Goal: Task Accomplishment & Management: Manage account settings

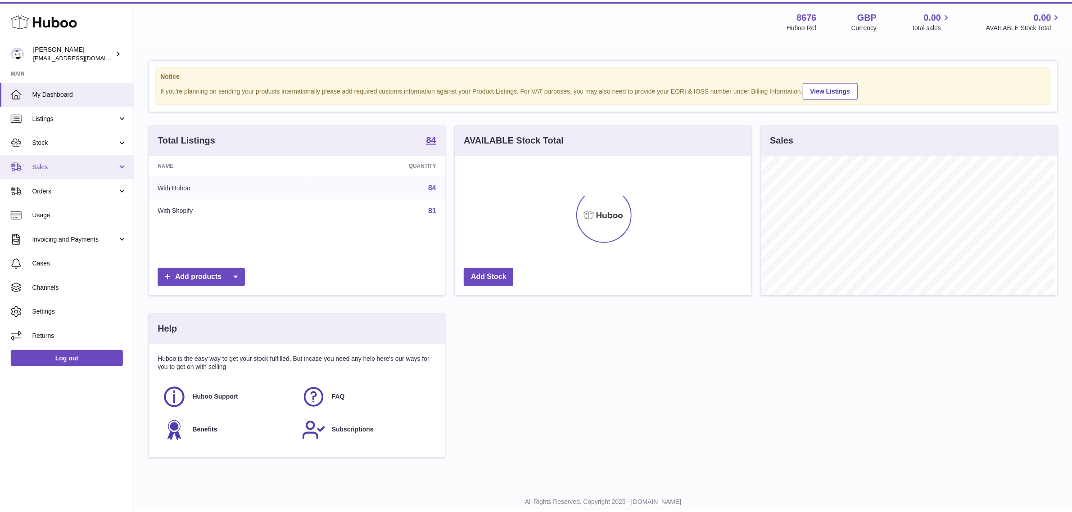
scroll to position [140, 299]
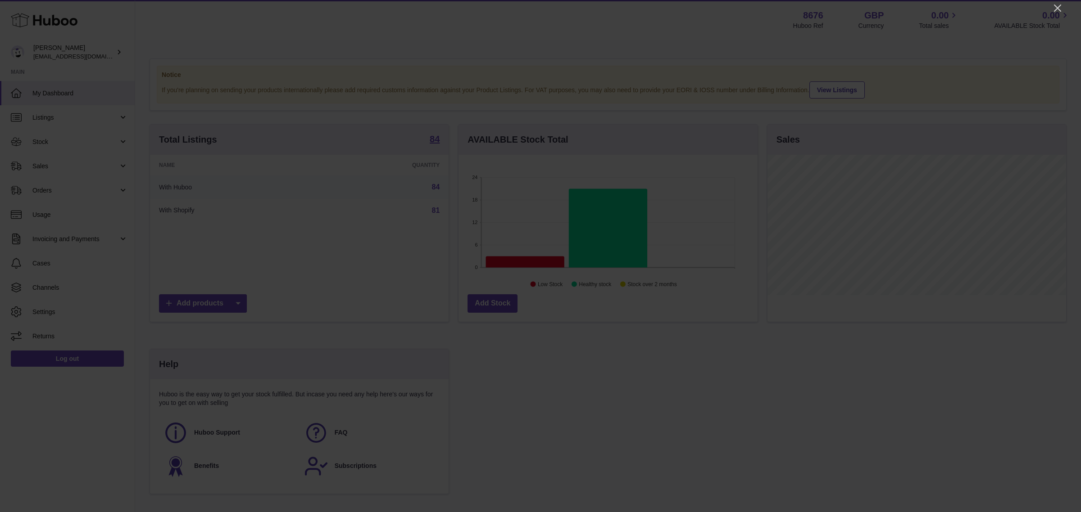
click at [1063, 12] on div at bounding box center [540, 256] width 1081 height 512
click at [1056, 7] on icon "Close" at bounding box center [1057, 8] width 7 height 7
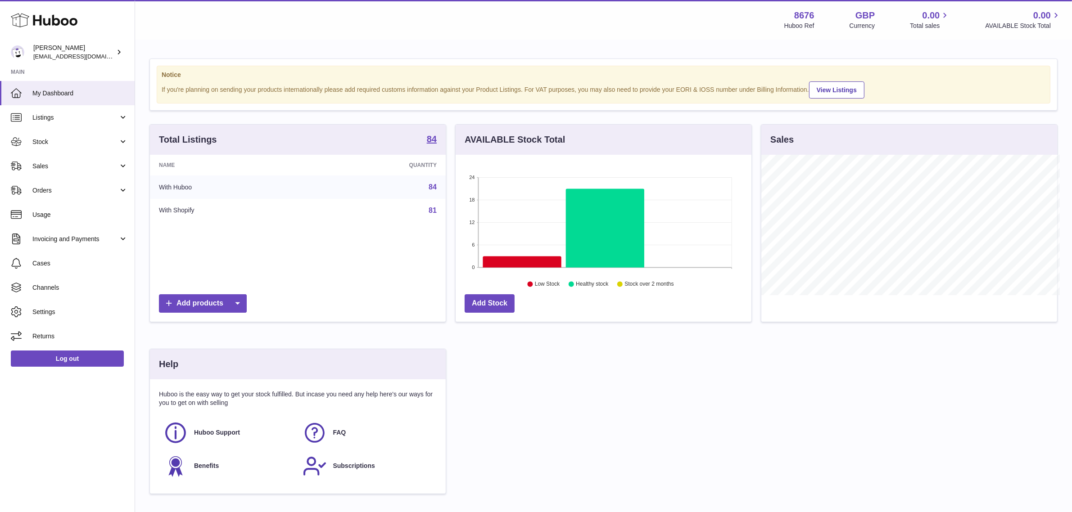
scroll to position [450139, 449984]
click at [56, 169] on span "Sales" at bounding box center [75, 166] width 86 height 9
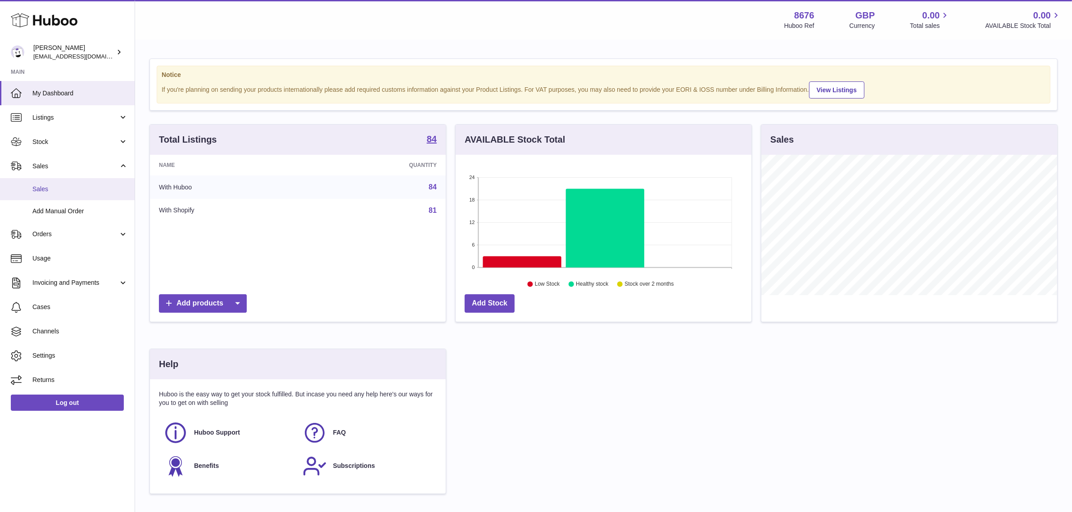
click at [61, 185] on span "Sales" at bounding box center [79, 189] width 95 height 9
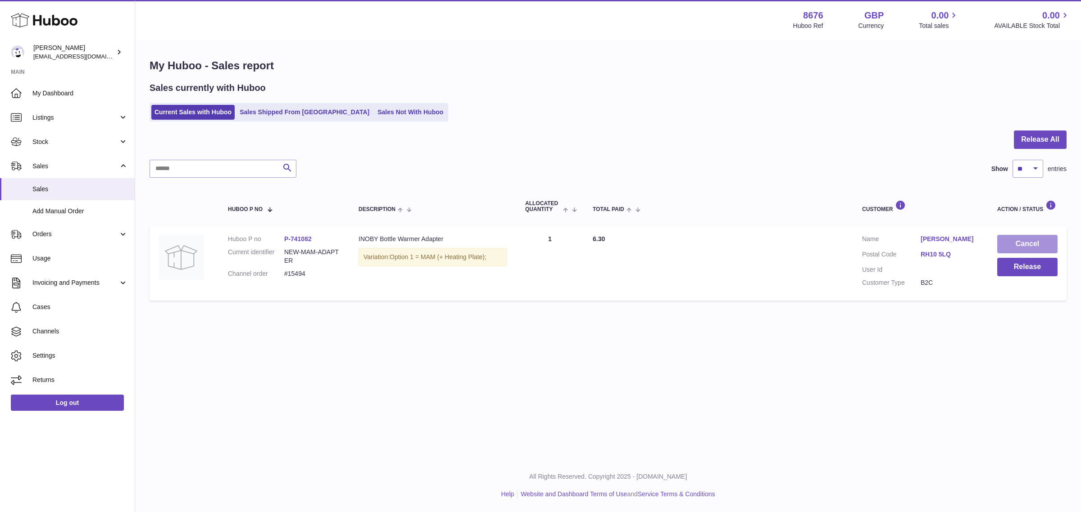
click at [1046, 242] on button "Cancel" at bounding box center [1027, 244] width 60 height 18
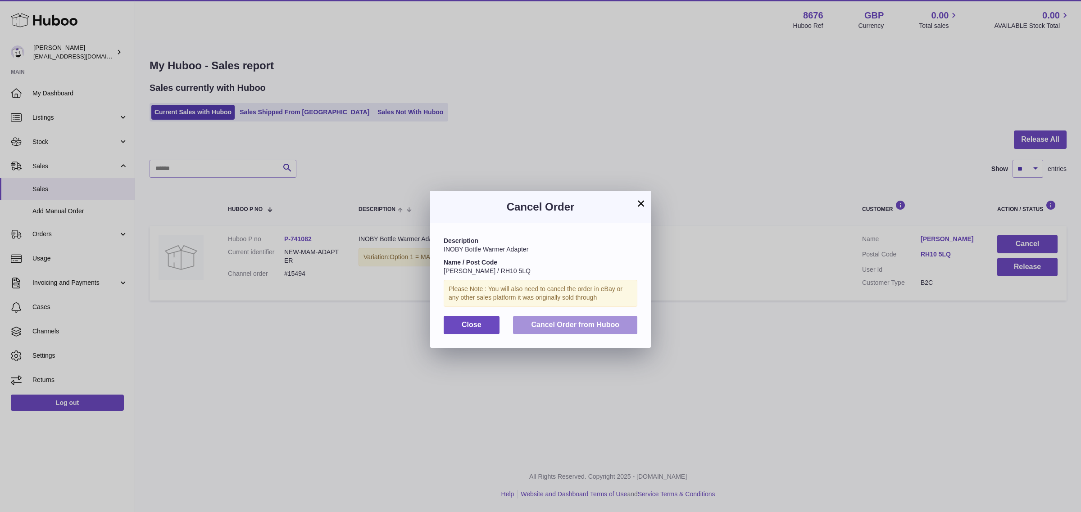
click at [596, 317] on button "Cancel Order from Huboo" at bounding box center [575, 325] width 124 height 18
